Goal: Task Accomplishment & Management: Complete application form

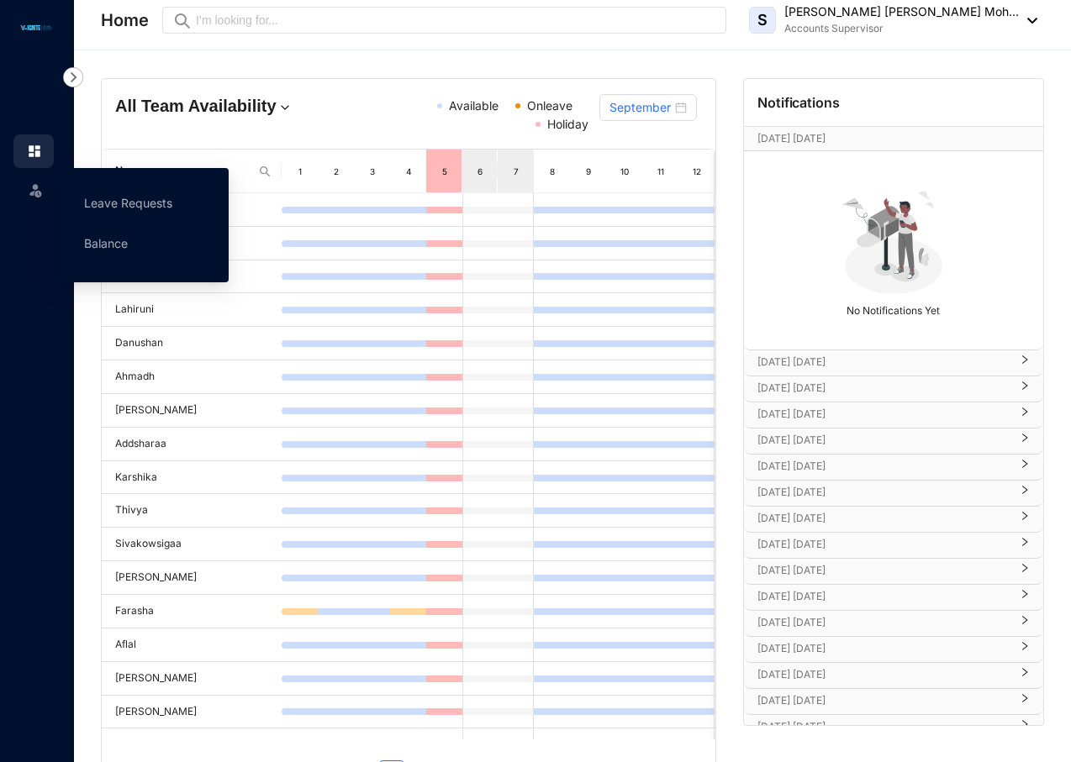
click at [40, 192] on img at bounding box center [35, 190] width 17 height 17
click at [113, 202] on link "Leave Requests" at bounding box center [128, 203] width 88 height 14
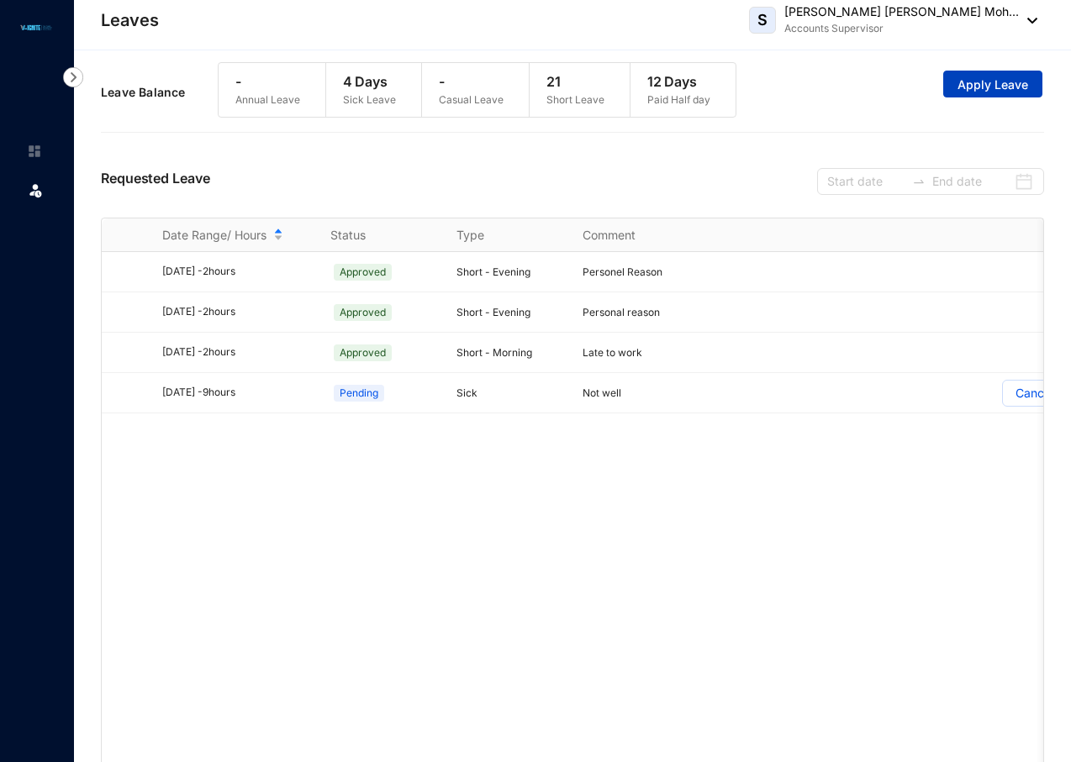
click at [989, 83] on span "Apply Leave" at bounding box center [992, 84] width 71 height 17
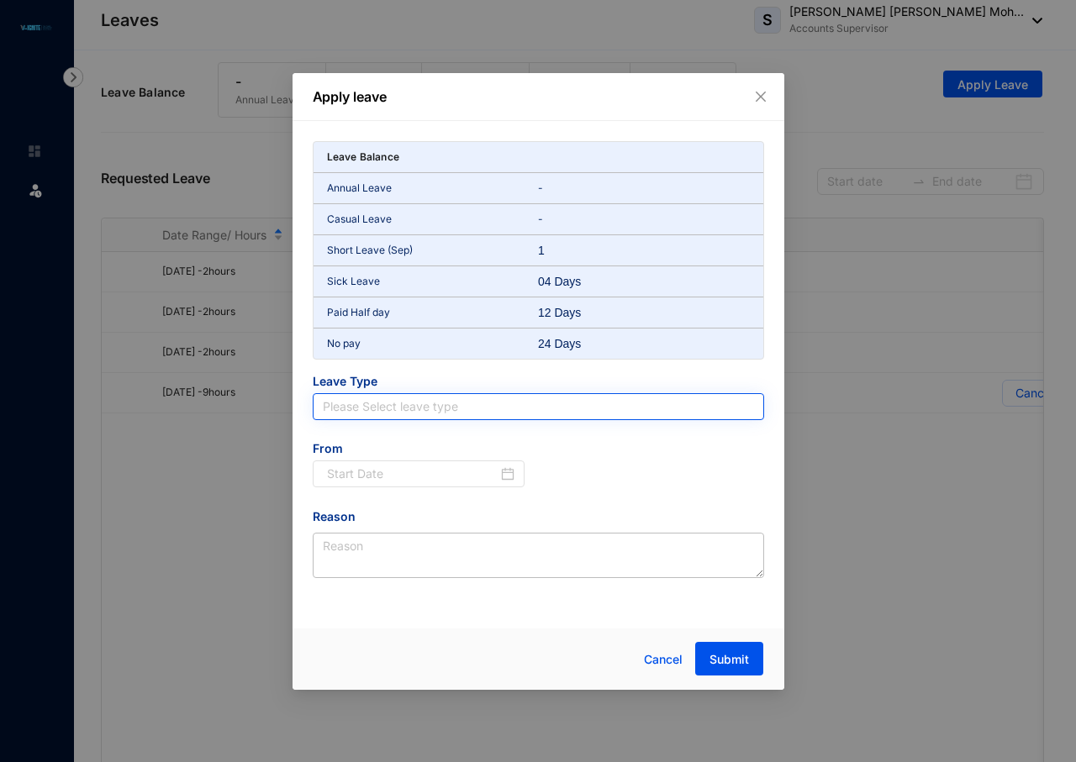
click at [422, 402] on input "search" at bounding box center [538, 406] width 431 height 25
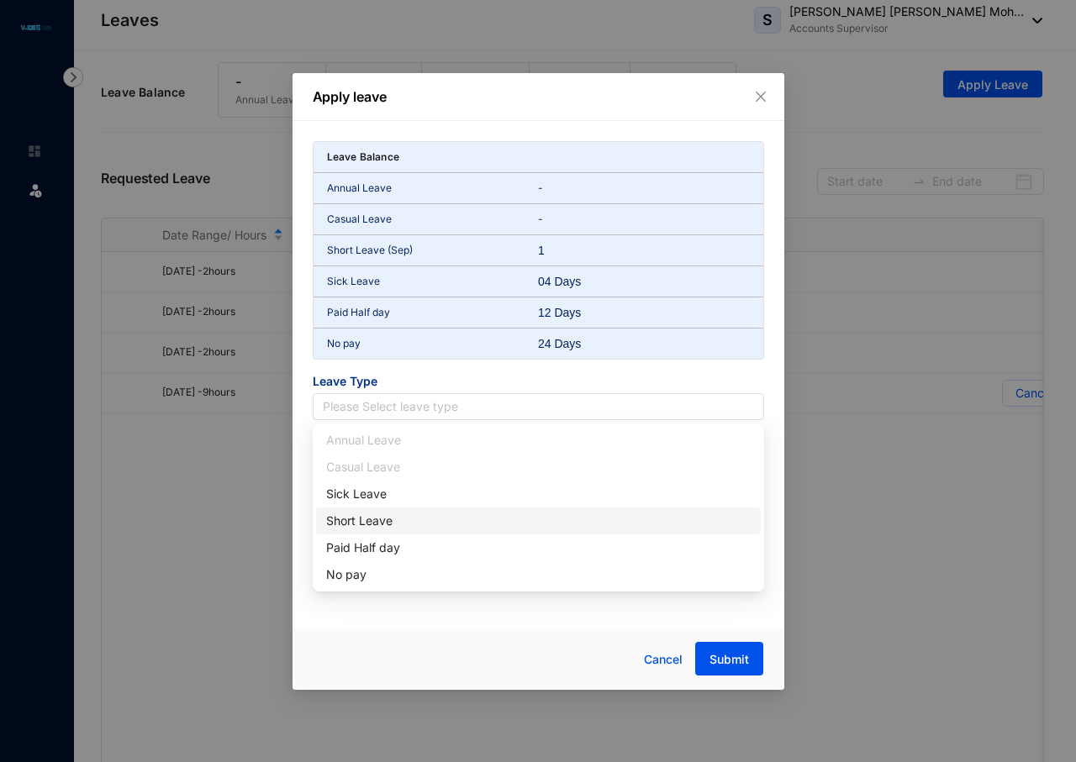
click at [403, 520] on div "Short Leave" at bounding box center [538, 521] width 425 height 18
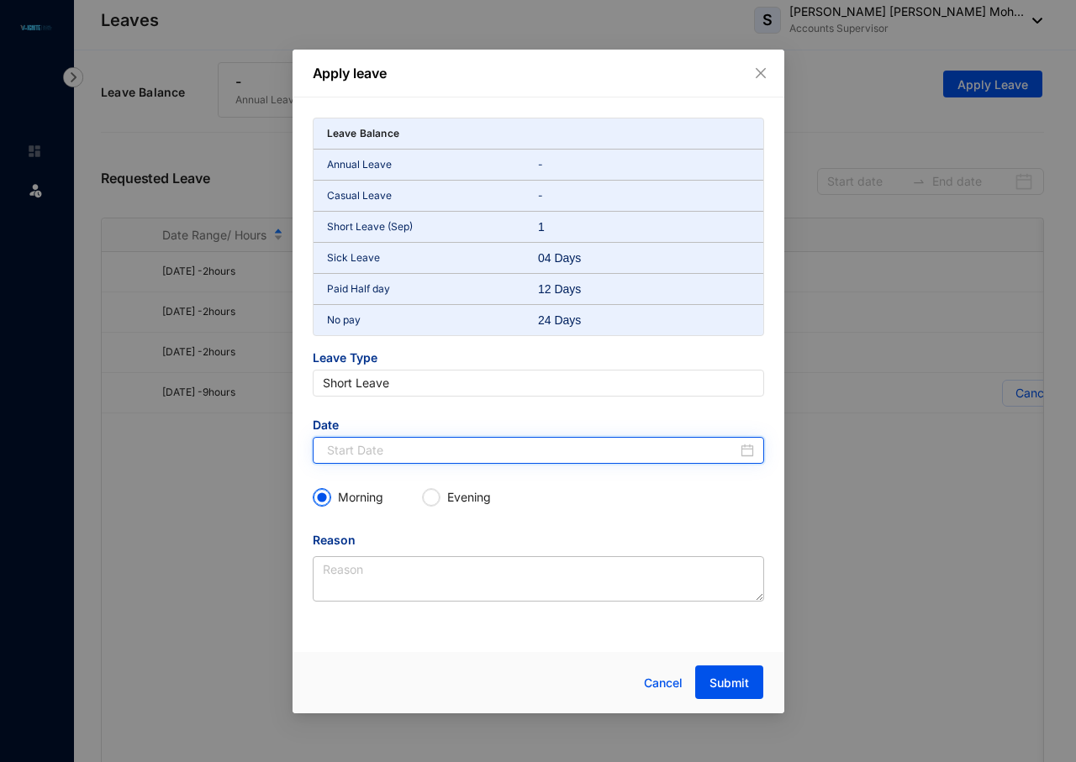
click at [371, 445] on input at bounding box center [532, 450] width 410 height 18
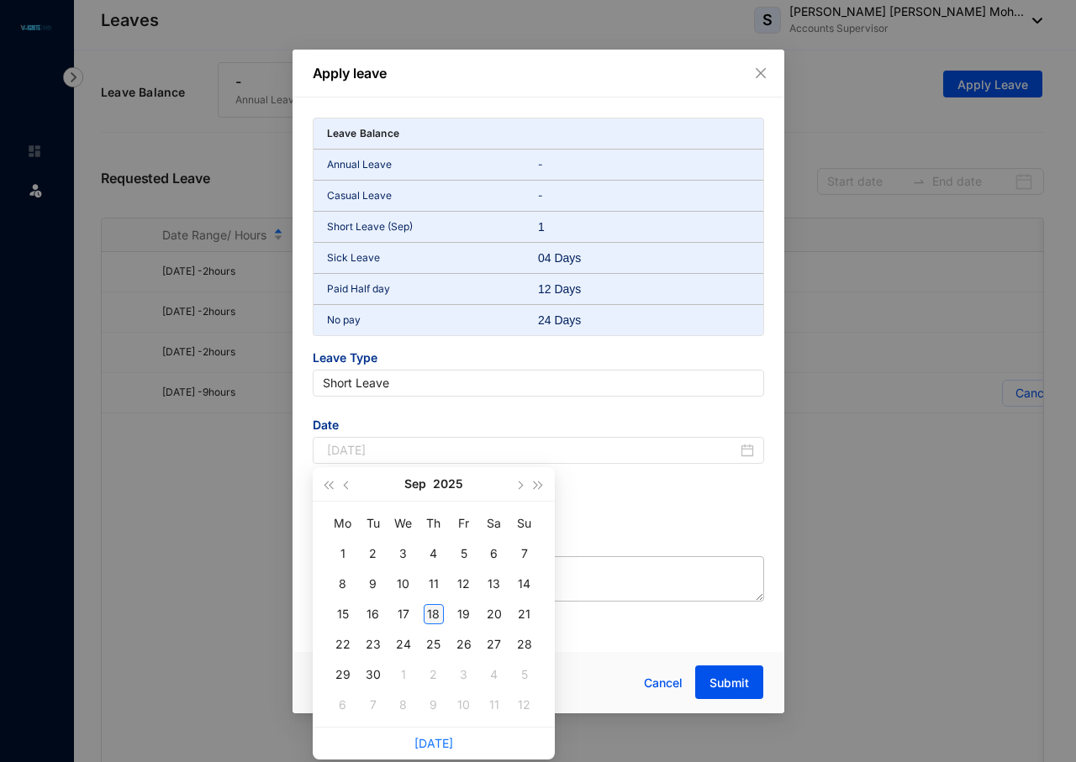
click at [438, 611] on div "18" at bounding box center [434, 614] width 20 height 20
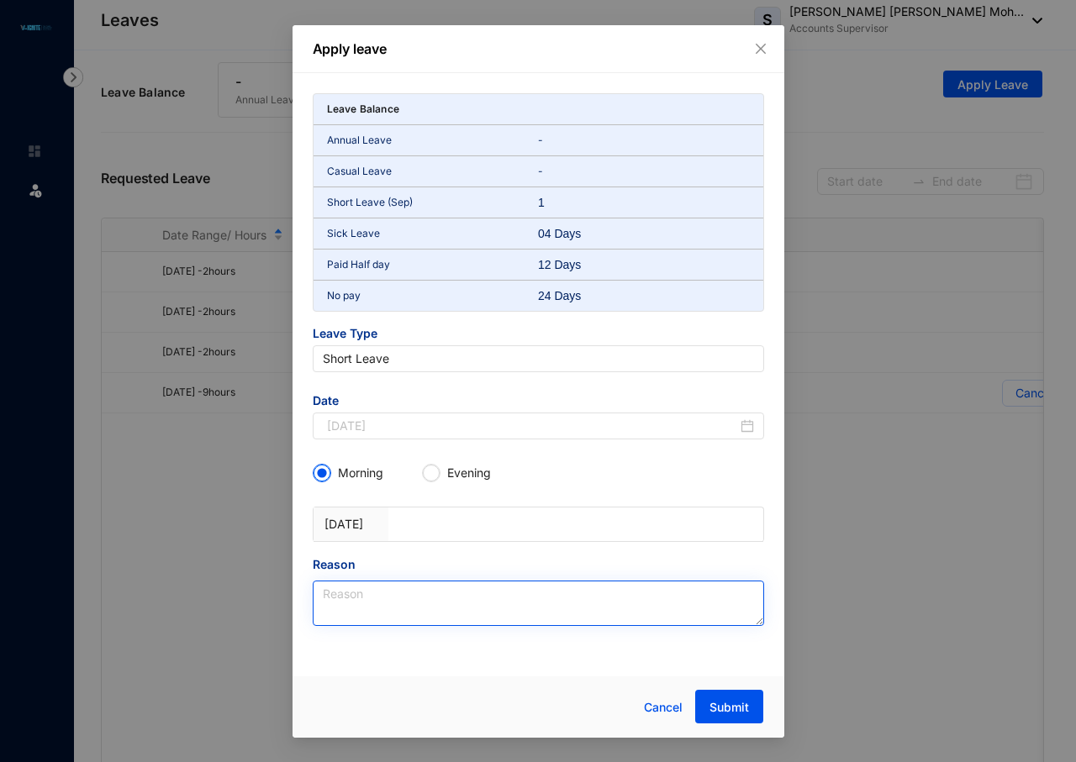
type input "[DATE]"
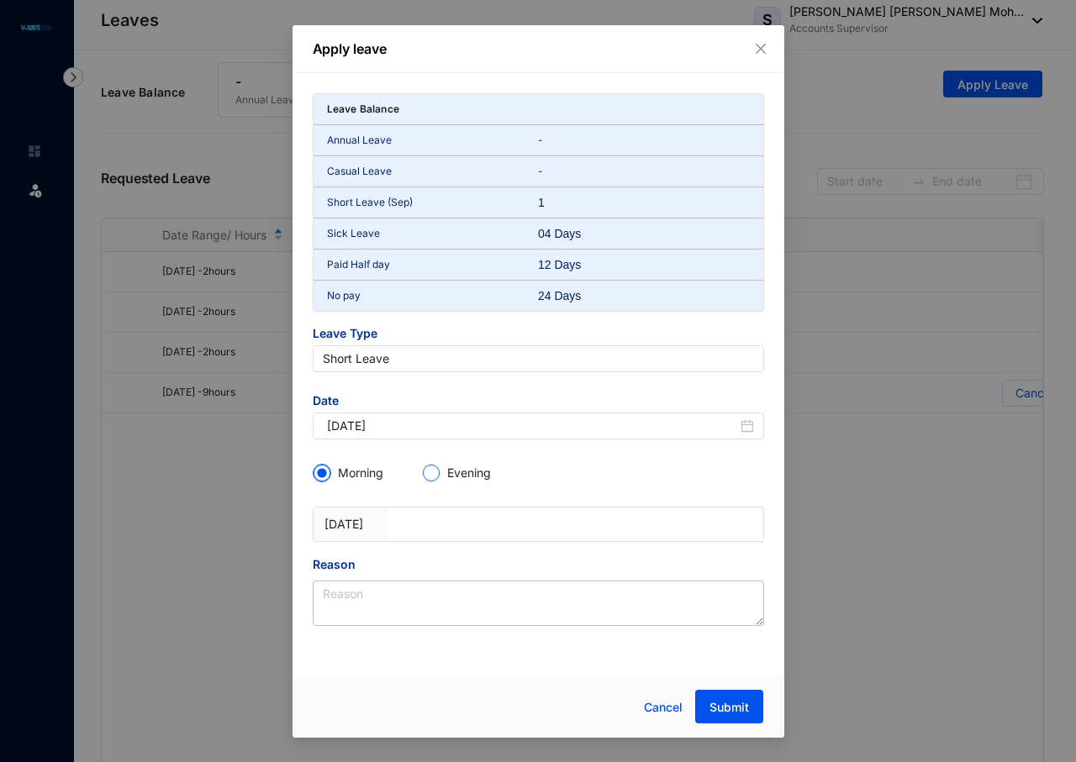
click at [439, 474] on input "Evening" at bounding box center [431, 473] width 17 height 17
radio input "true"
radio input "false"
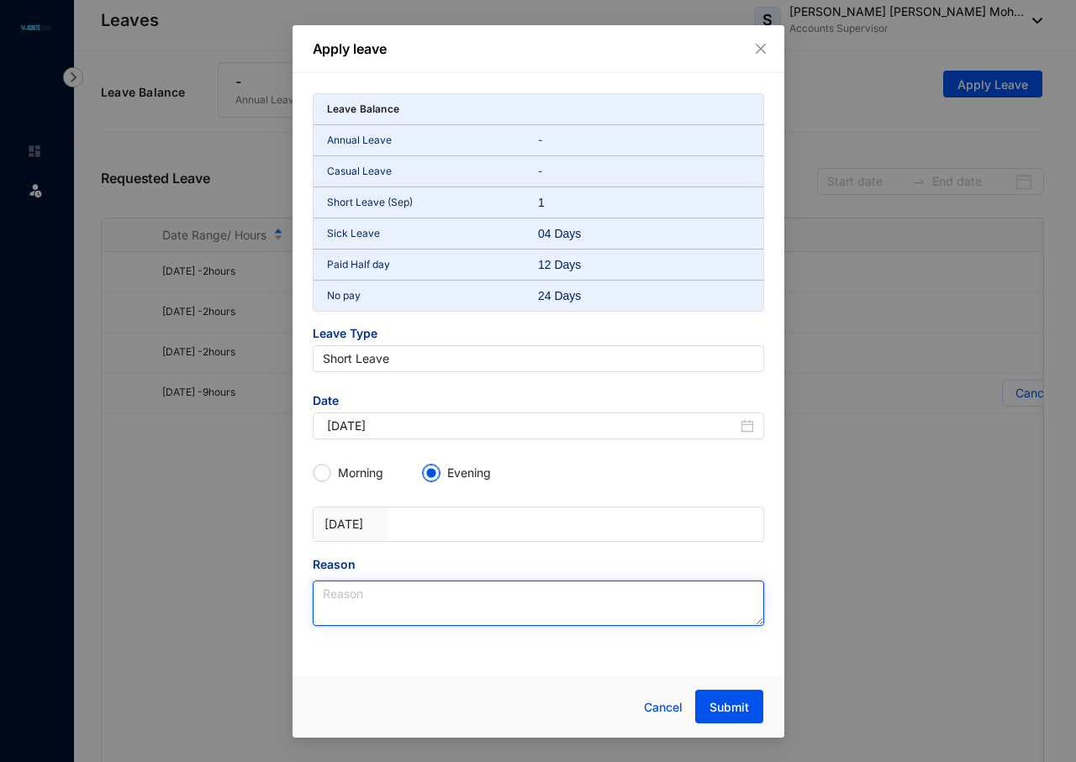
click at [415, 606] on textarea "Reason" at bounding box center [538, 603] width 451 height 45
type textarea "Not feeling well"
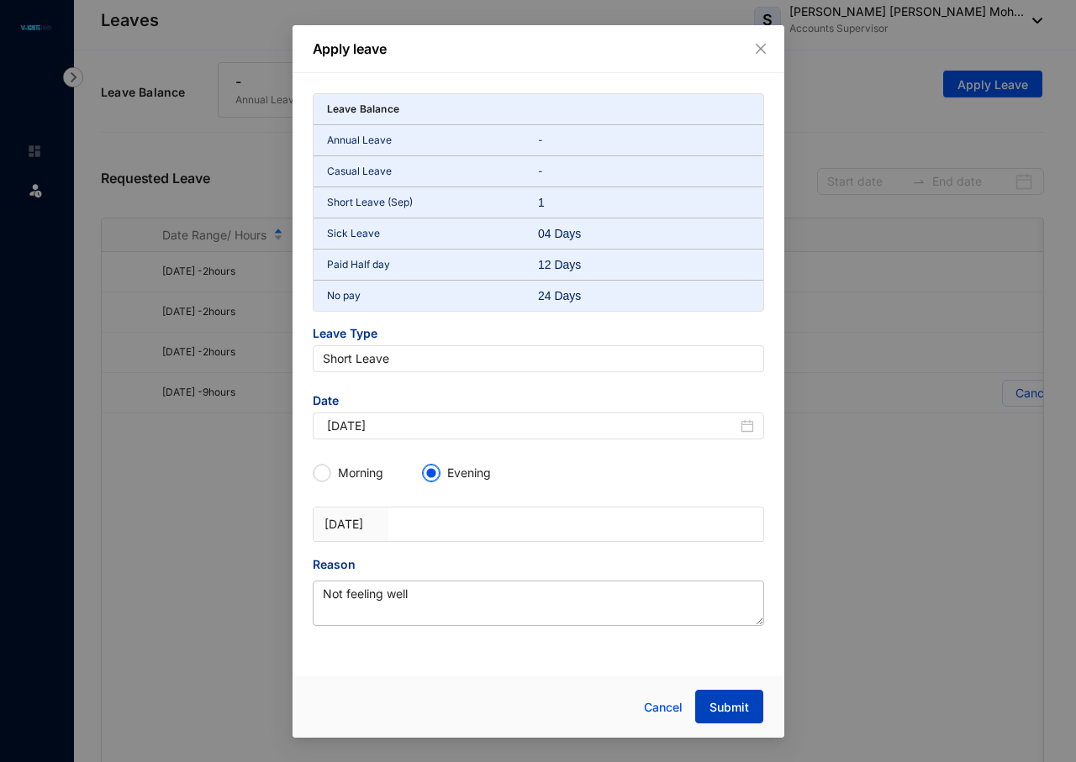
click at [741, 699] on span "Submit" at bounding box center [729, 707] width 40 height 17
